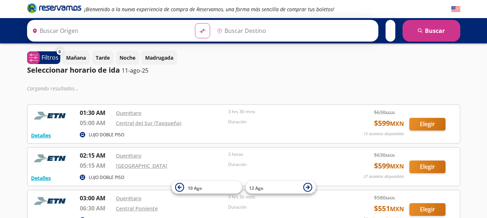
type input "Santiago de Querétaro, [GEOGRAPHIC_DATA]"
type input "Ciudad de México, Distrito Federal"
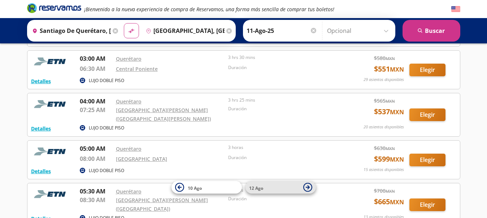
click at [307, 186] on button "12 Ago" at bounding box center [281, 187] width 70 height 13
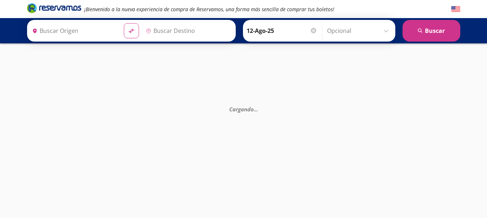
type input "Santiago de Querétaro, [GEOGRAPHIC_DATA]"
type input "Ciudad de México, Distrito Federal"
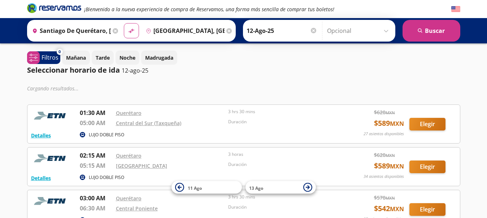
click at [287, 31] on input "12-Ago-25" at bounding box center [282, 31] width 71 height 18
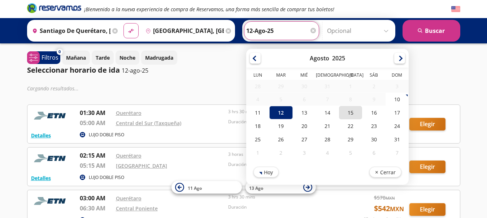
click at [357, 112] on div "15" at bounding box center [350, 112] width 23 height 13
type input "15-Ago-25"
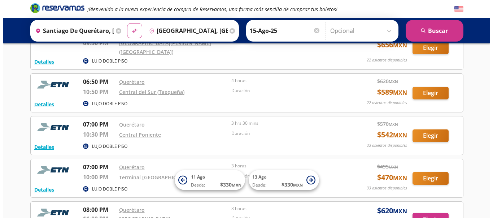
scroll to position [2289, 0]
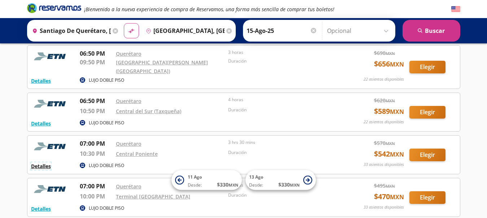
click at [38, 162] on button "Detalles" at bounding box center [41, 166] width 20 height 8
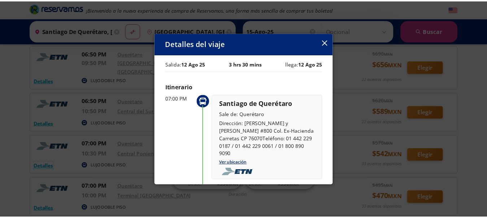
scroll to position [0, 0]
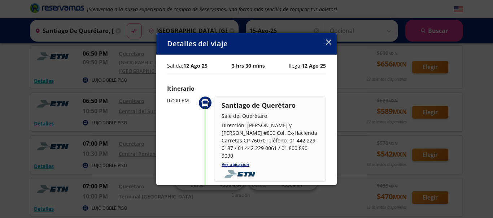
click at [327, 42] on icon "button" at bounding box center [328, 41] width 5 height 5
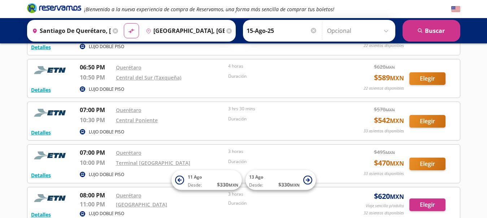
scroll to position [2313, 0]
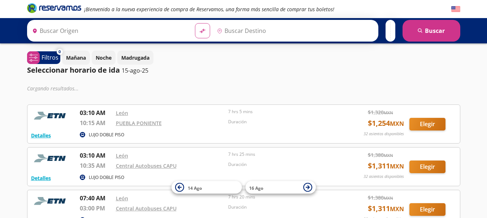
type input "[GEOGRAPHIC_DATA], [GEOGRAPHIC_DATA]"
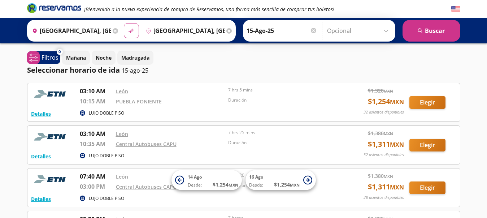
click at [232, 32] on icon at bounding box center [228, 30] width 5 height 5
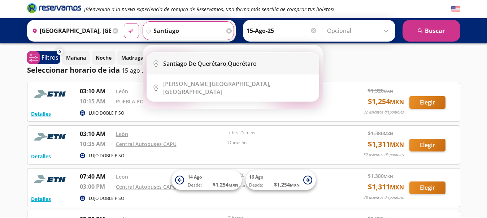
click at [236, 64] on div "Santiago de Querétaro, [GEOGRAPHIC_DATA]" at bounding box center [210, 64] width 94 height 8
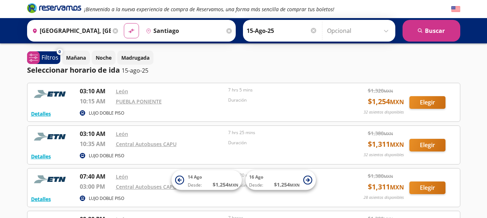
type input "Santiago de Querétaro, [GEOGRAPHIC_DATA]"
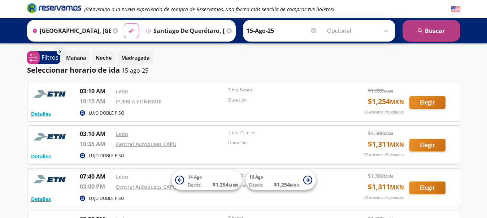
click at [429, 34] on button "search [GEOGRAPHIC_DATA]" at bounding box center [432, 31] width 58 height 22
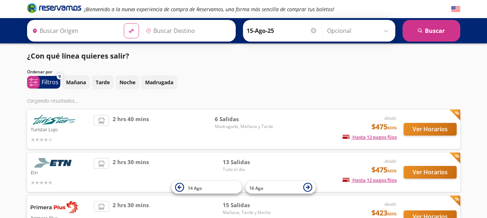
type input "[GEOGRAPHIC_DATA], [GEOGRAPHIC_DATA]"
type input "Santiago de Querétaro, [GEOGRAPHIC_DATA]"
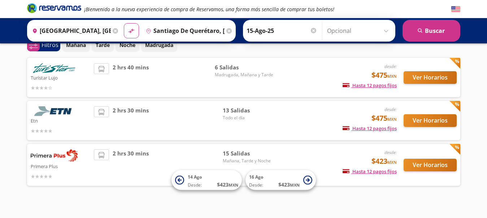
scroll to position [45, 0]
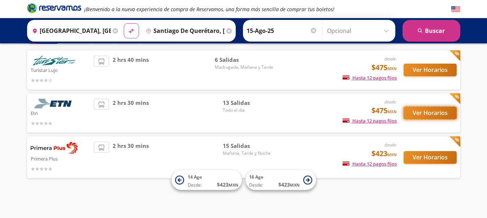
click at [430, 112] on button "Ver Horarios" at bounding box center [430, 113] width 53 height 13
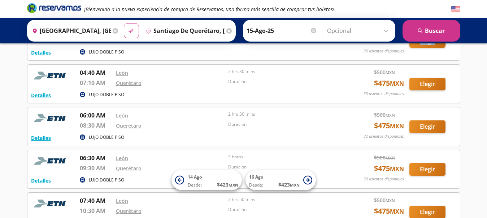
scroll to position [60, 0]
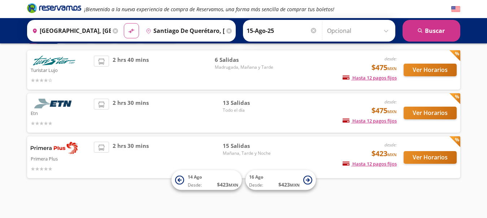
scroll to position [45, 0]
click at [423, 68] on button "Ver Horarios" at bounding box center [430, 70] width 53 height 13
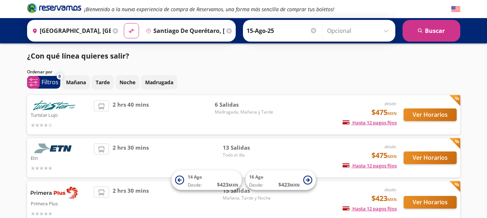
scroll to position [45, 0]
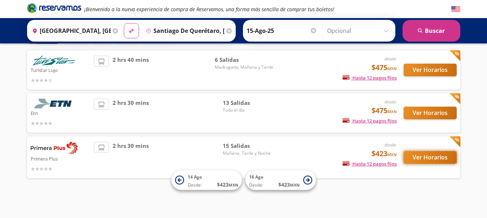
click at [435, 156] on button "Ver Horarios" at bounding box center [430, 157] width 53 height 13
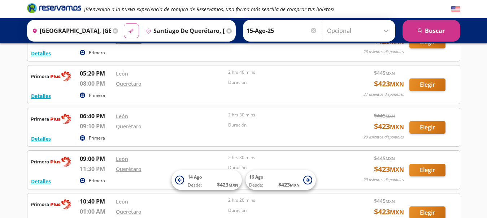
scroll to position [445, 0]
